Goal: Information Seeking & Learning: Find specific page/section

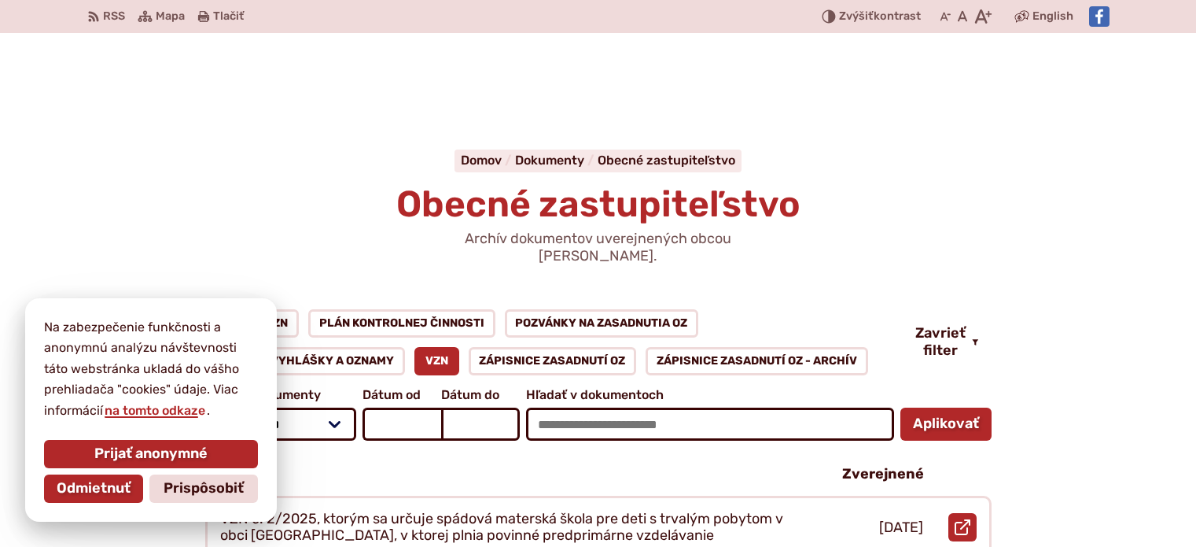
scroll to position [236, 0]
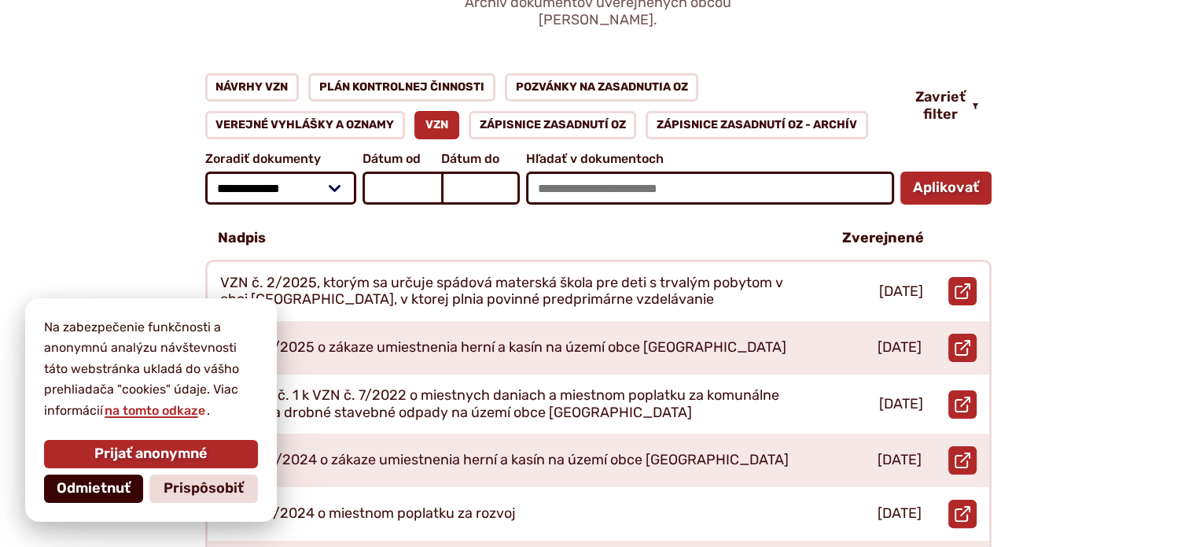
click at [82, 485] on span "Odmietnuť" at bounding box center [94, 488] width 74 height 17
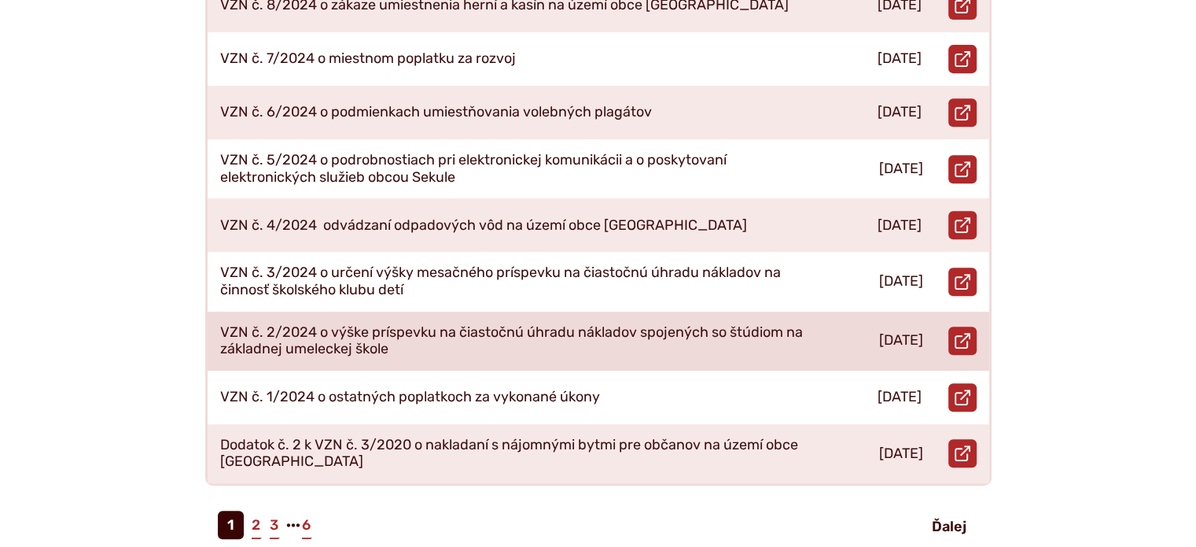
scroll to position [786, 0]
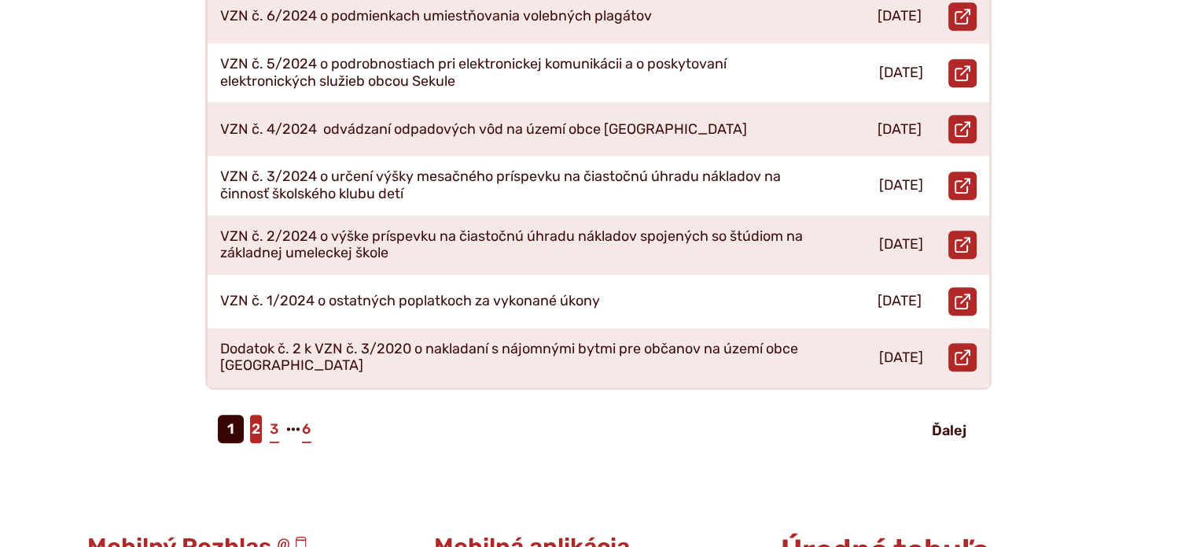
click at [255, 414] on link "2" at bounding box center [256, 428] width 12 height 28
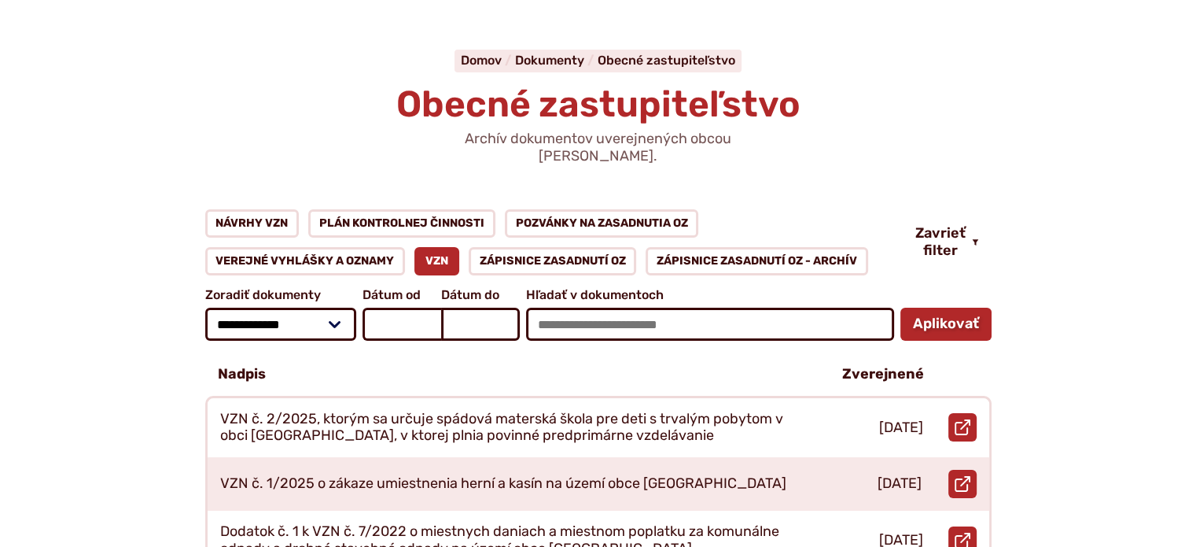
scroll to position [0, 0]
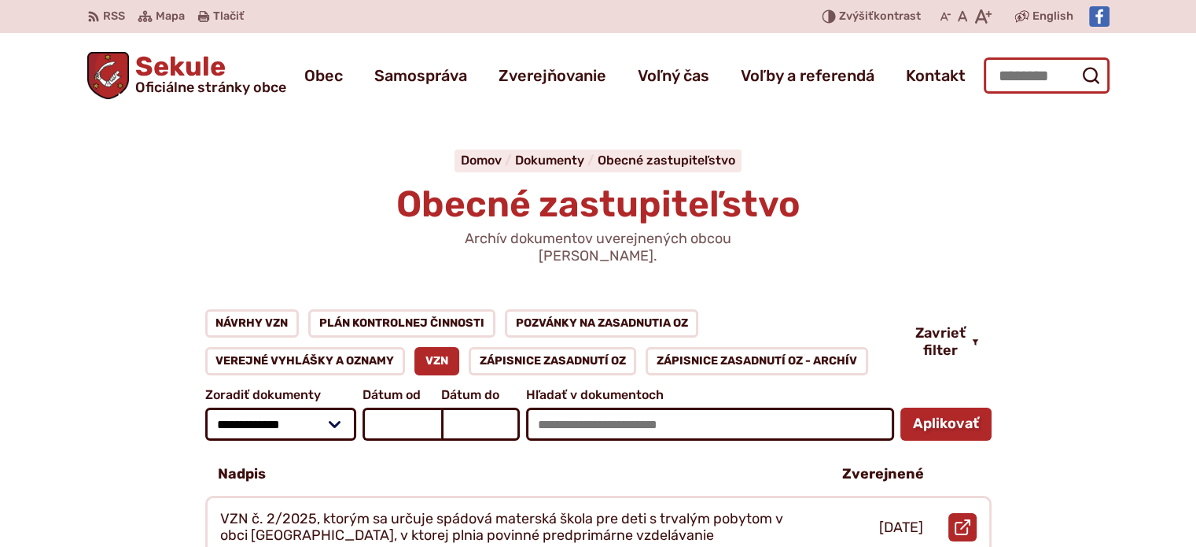
click at [1006, 78] on input "Hľadať:" at bounding box center [1047, 75] width 126 height 36
drag, startPoint x: 1015, startPoint y: 60, endPoint x: 967, endPoint y: 86, distance: 54.5
click at [975, 84] on div "Sekule Oficiálne stránky obce Prepnúť Menu Obec blok História a kronika obce Od…" at bounding box center [598, 72] width 1022 height 79
type input "**"
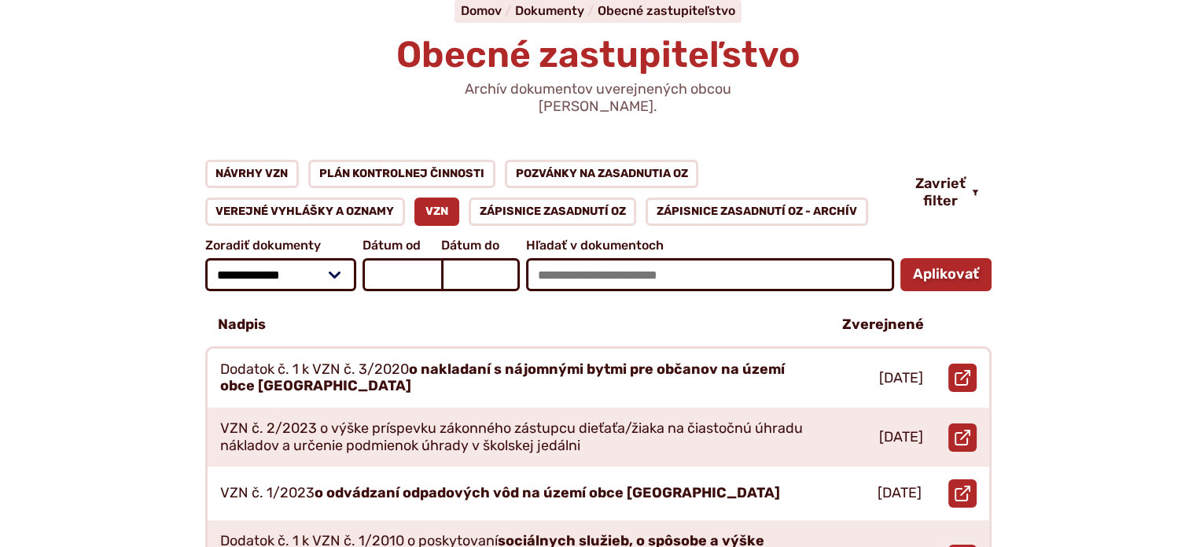
scroll to position [315, 0]
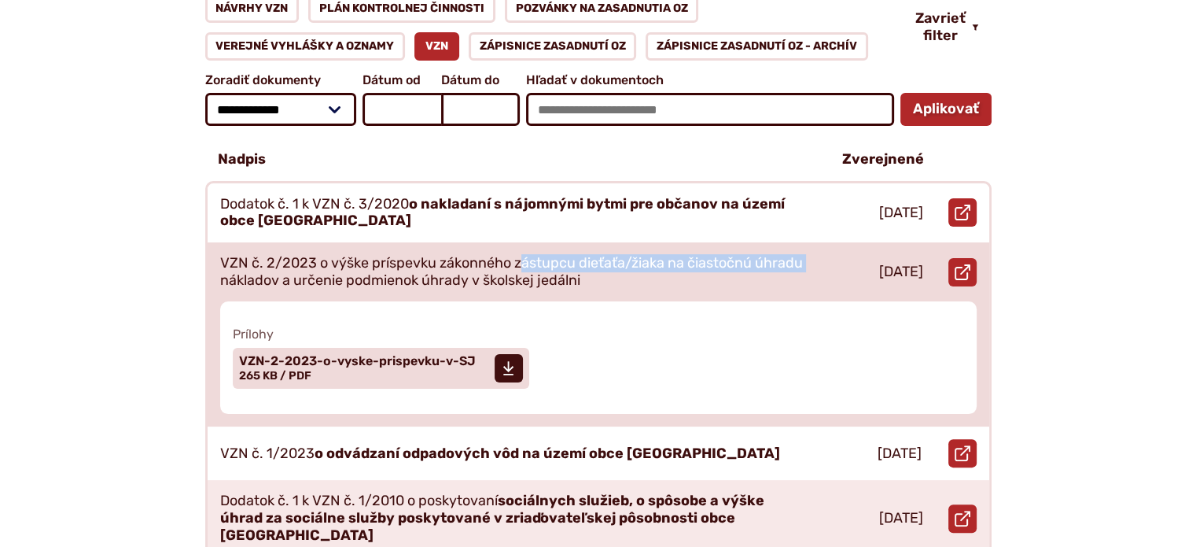
drag, startPoint x: 522, startPoint y: 241, endPoint x: 3, endPoint y: 270, distance: 519.8
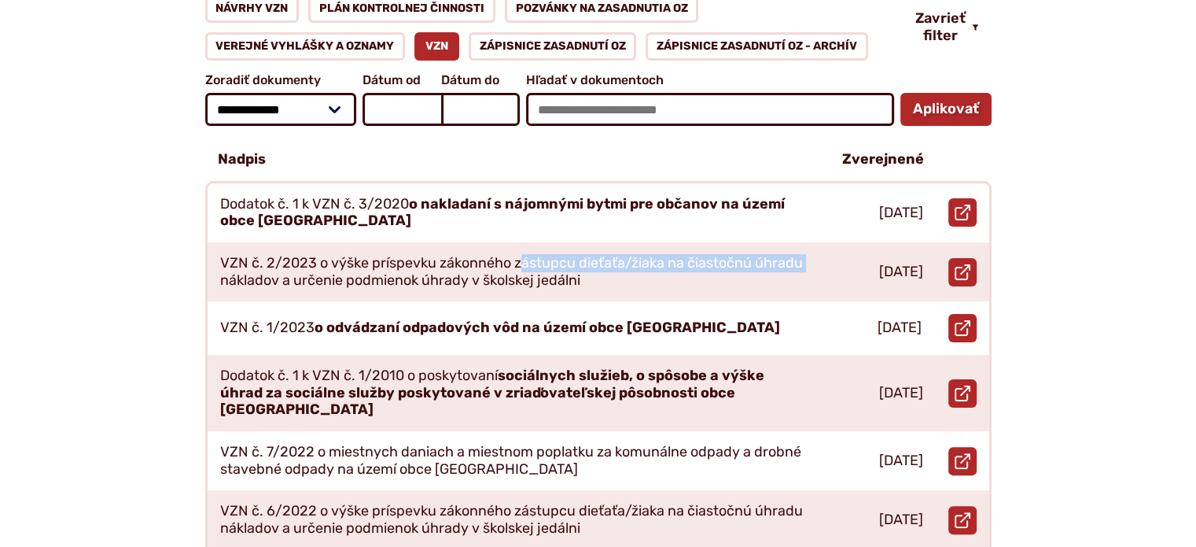
click at [107, 263] on div "**********" at bounding box center [598, 479] width 1073 height 970
